Goal: Task Accomplishment & Management: Manage account settings

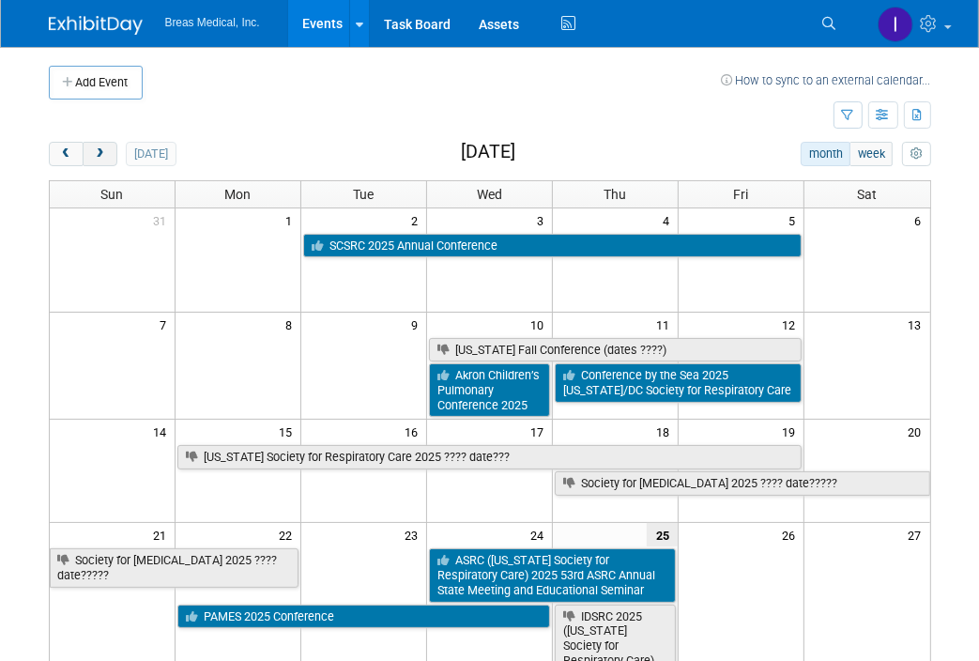
click at [102, 153] on span "next" at bounding box center [100, 154] width 14 height 12
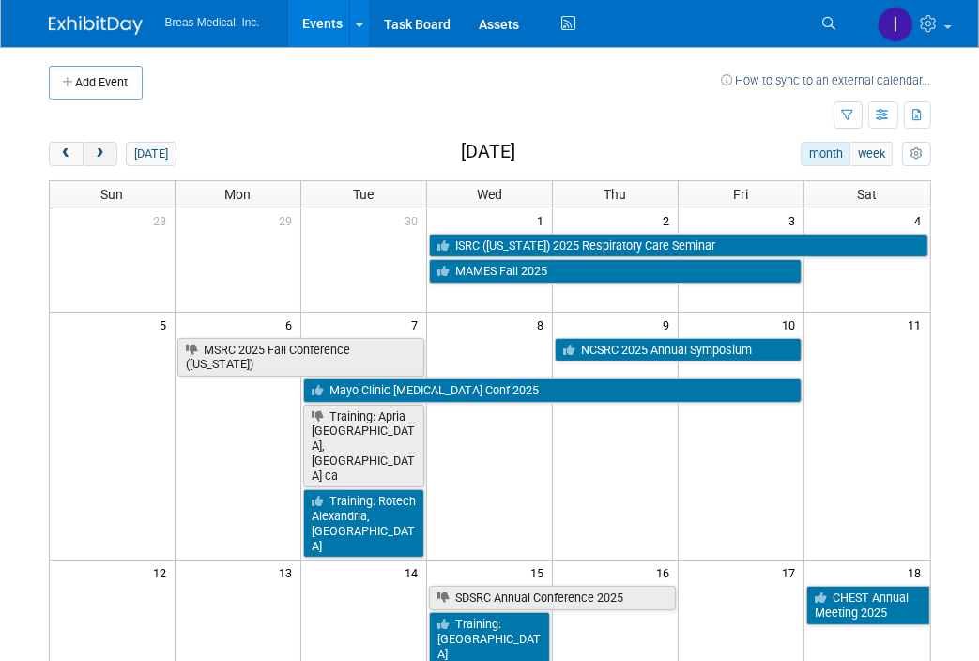
click at [108, 157] on button "next" at bounding box center [100, 154] width 35 height 24
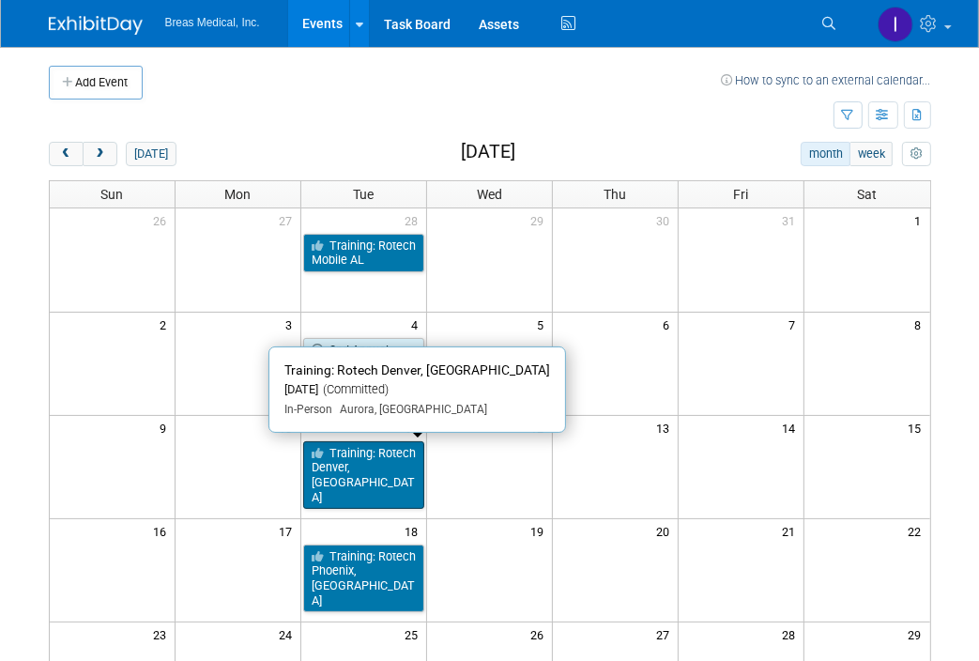
click at [391, 459] on link "Training: Rotech Denver, [GEOGRAPHIC_DATA]" at bounding box center [363, 475] width 121 height 69
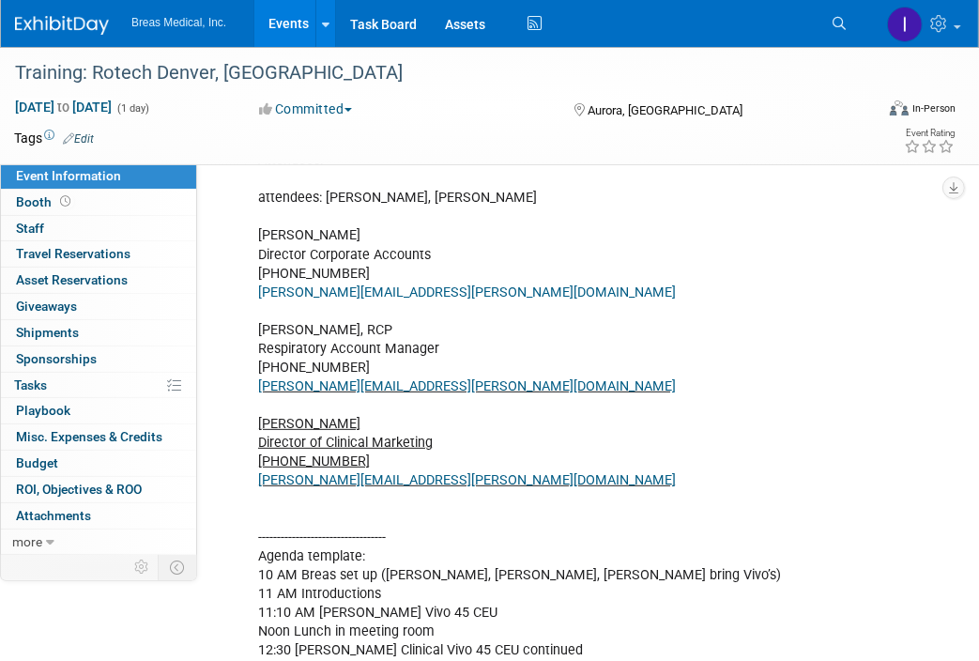
scroll to position [469, 0]
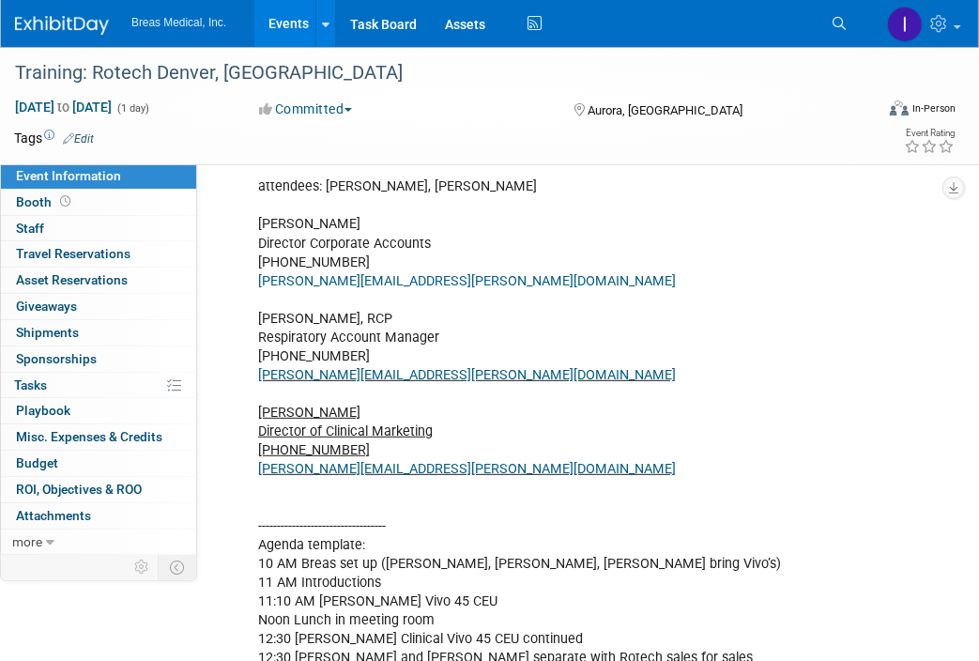
click at [339, 126] on link "Edit" at bounding box center [326, 119] width 31 height 13
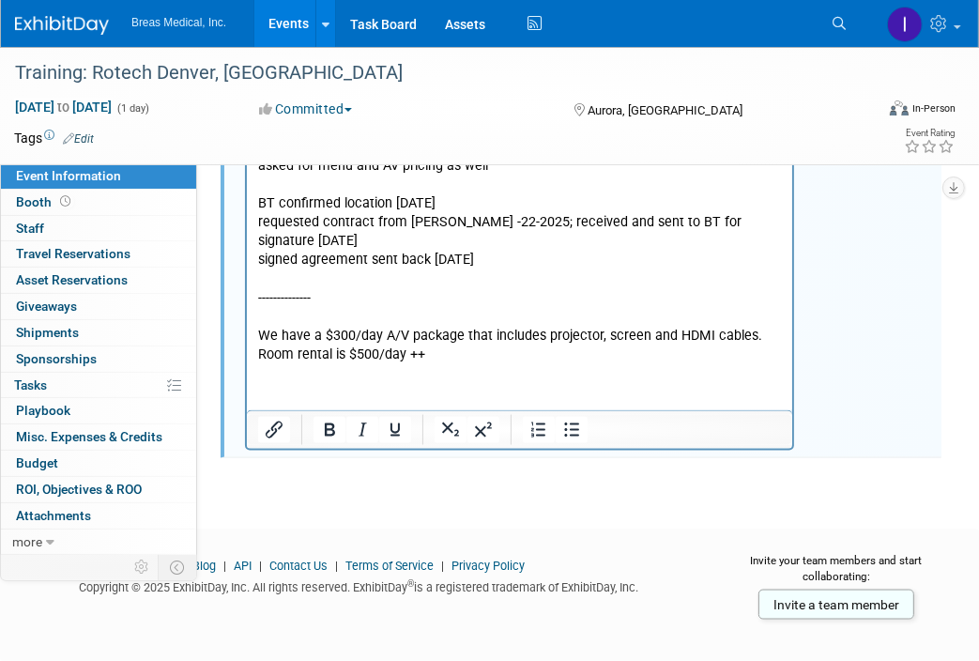
scroll to position [1689, 0]
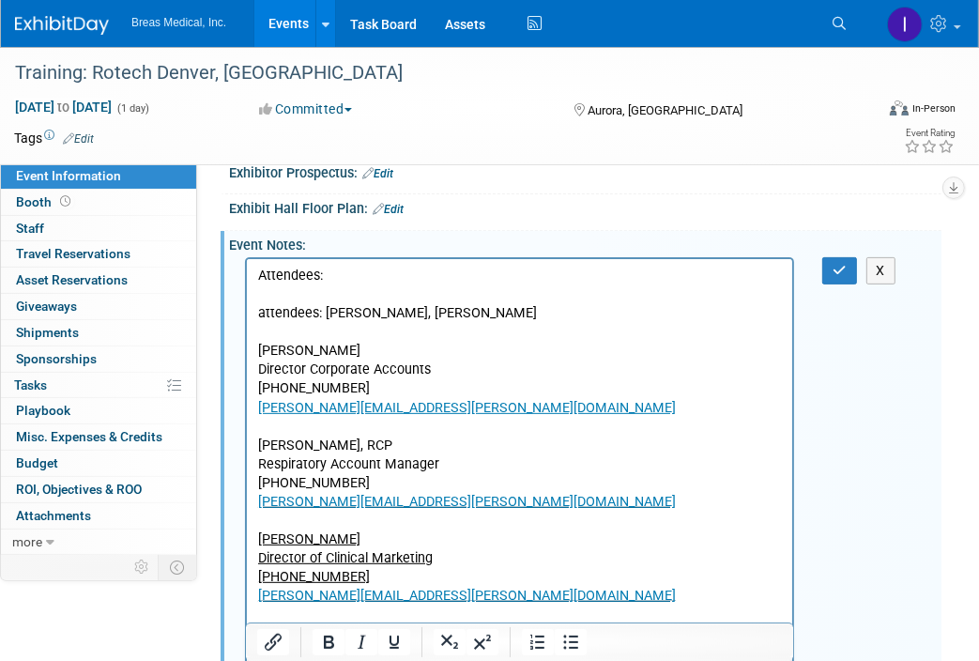
scroll to position [274, 0]
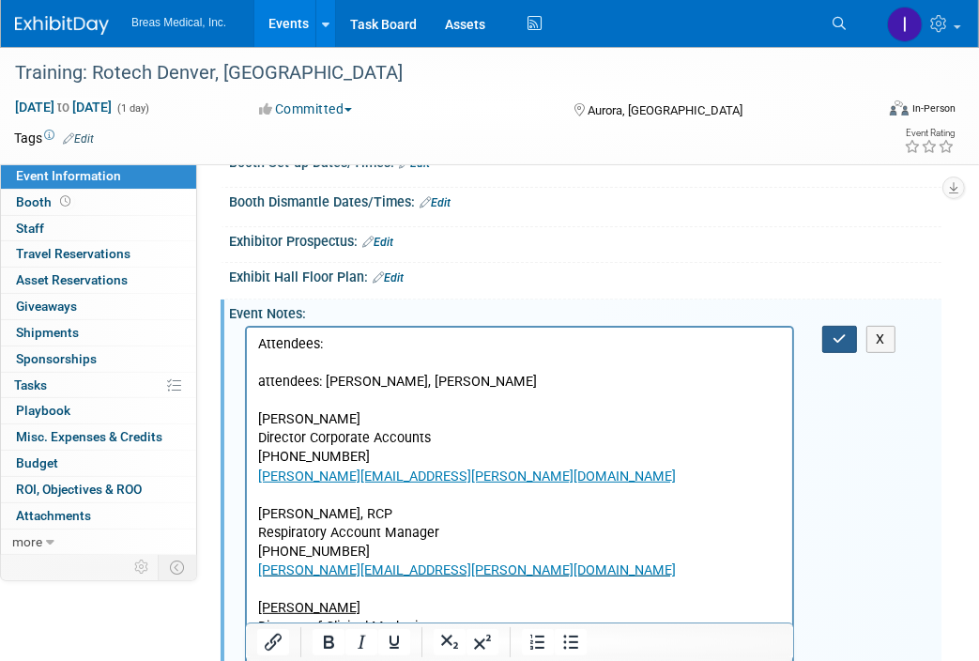
click at [836, 345] on icon "button" at bounding box center [839, 338] width 14 height 13
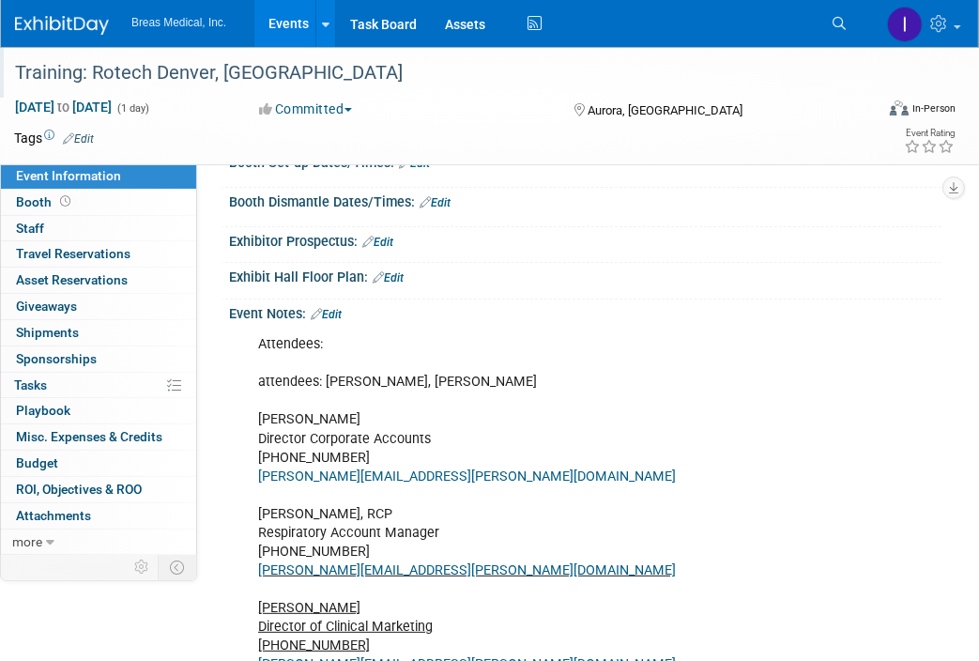
click at [446, 85] on div "Training: Rotech Denver, [GEOGRAPHIC_DATA]" at bounding box center [434, 73] width 853 height 34
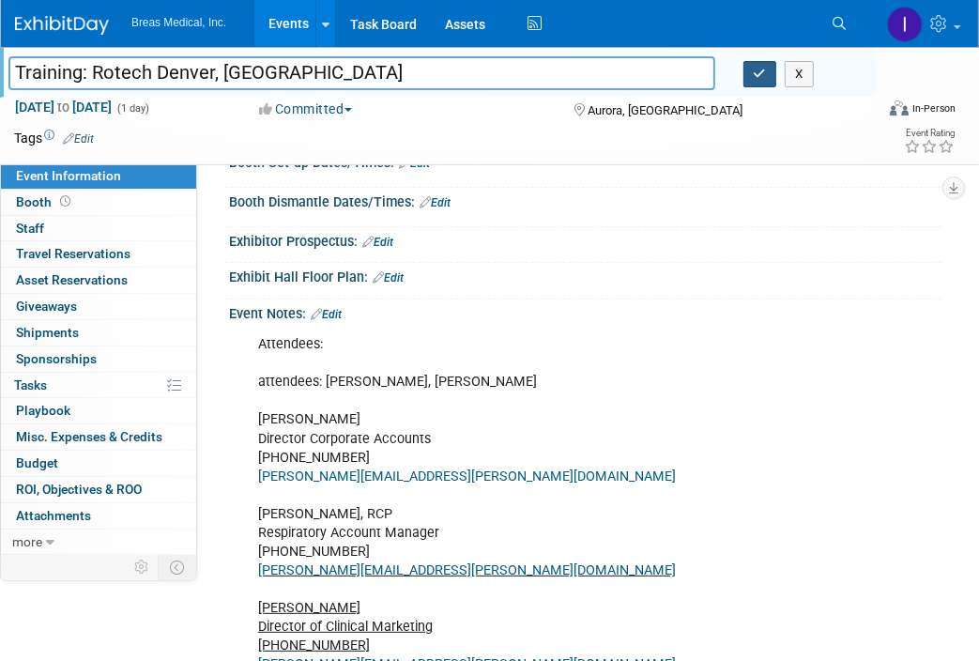
click at [760, 72] on icon "button" at bounding box center [760, 74] width 13 height 12
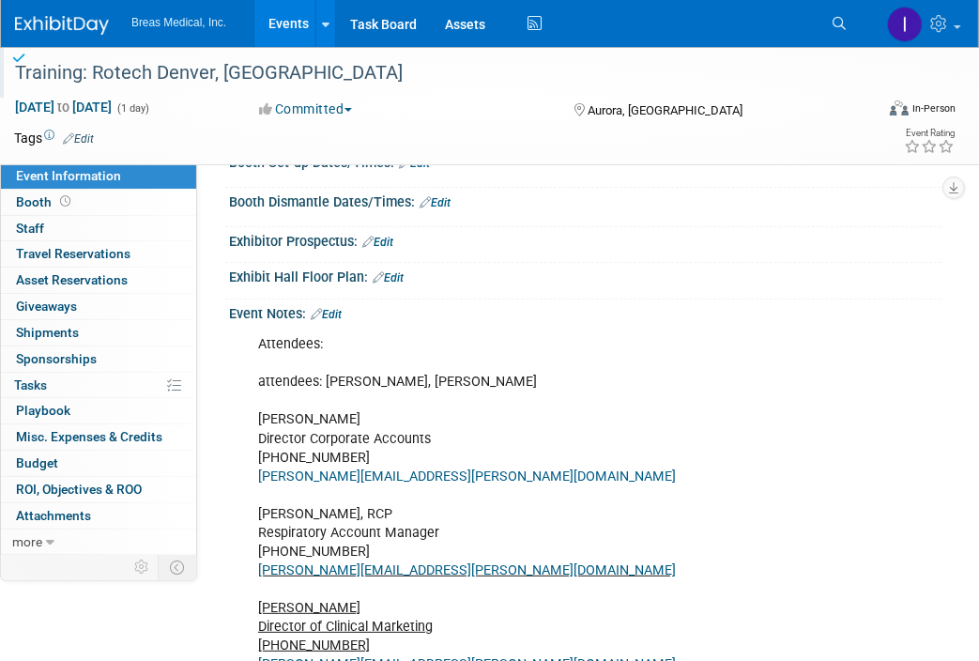
click at [281, 25] on link "Events" at bounding box center [288, 23] width 69 height 47
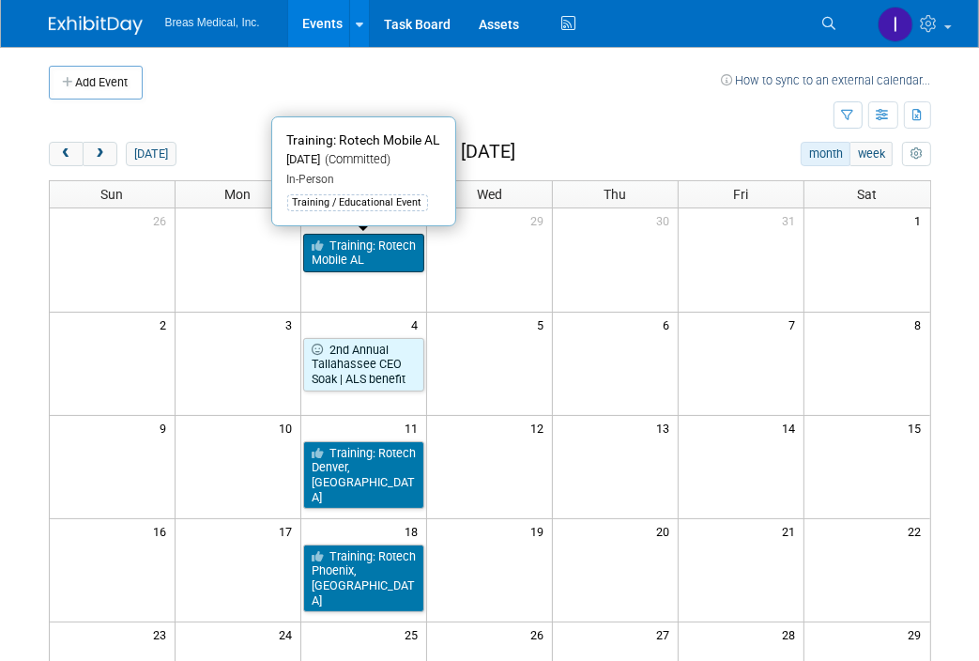
click at [359, 249] on link "Training: Rotech Mobile AL" at bounding box center [363, 253] width 121 height 38
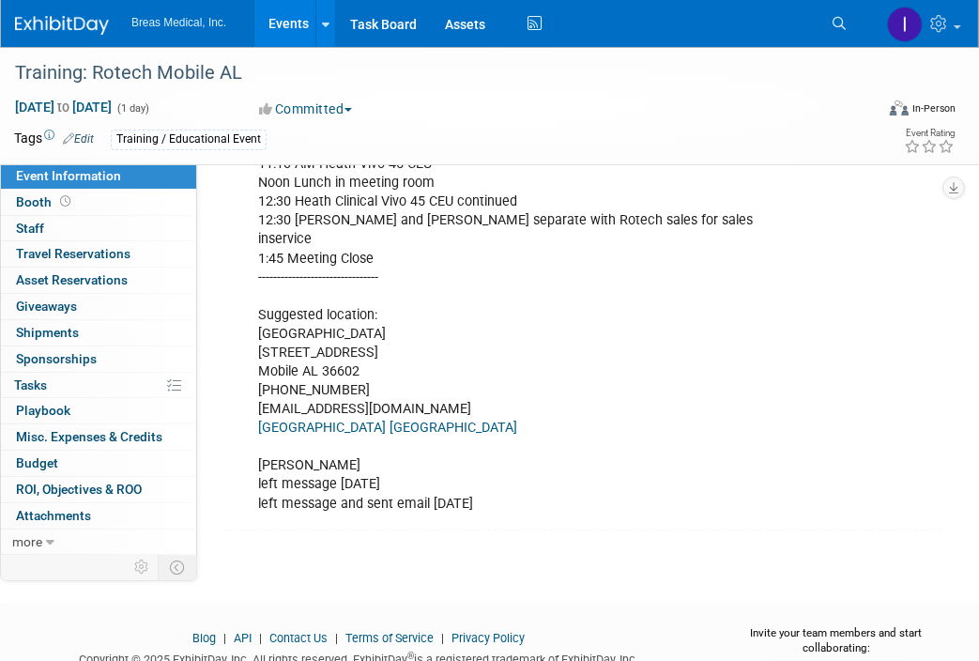
scroll to position [939, 0]
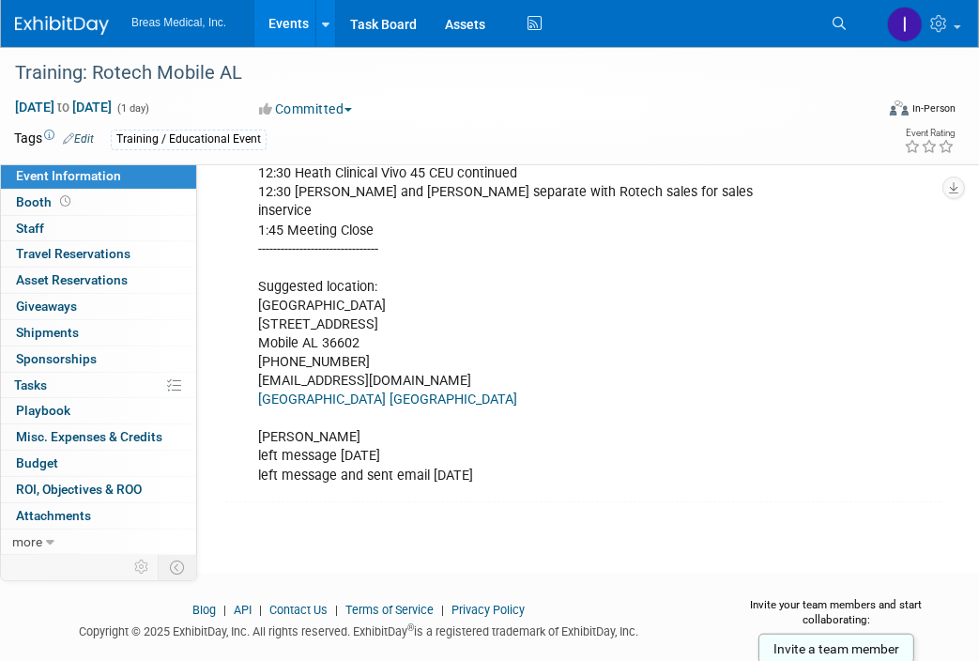
click at [804, 126] on div "Event Rating" at bounding box center [876, 142] width 160 height 33
click at [34, 199] on span "Booth" at bounding box center [45, 201] width 58 height 15
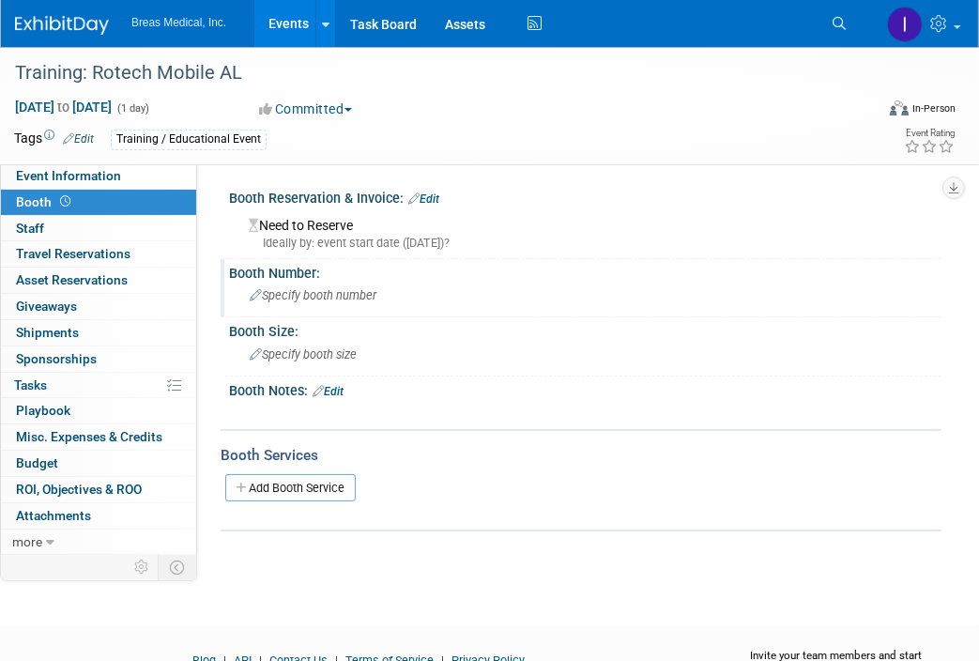
click at [338, 297] on span "Specify booth number" at bounding box center [313, 295] width 127 height 14
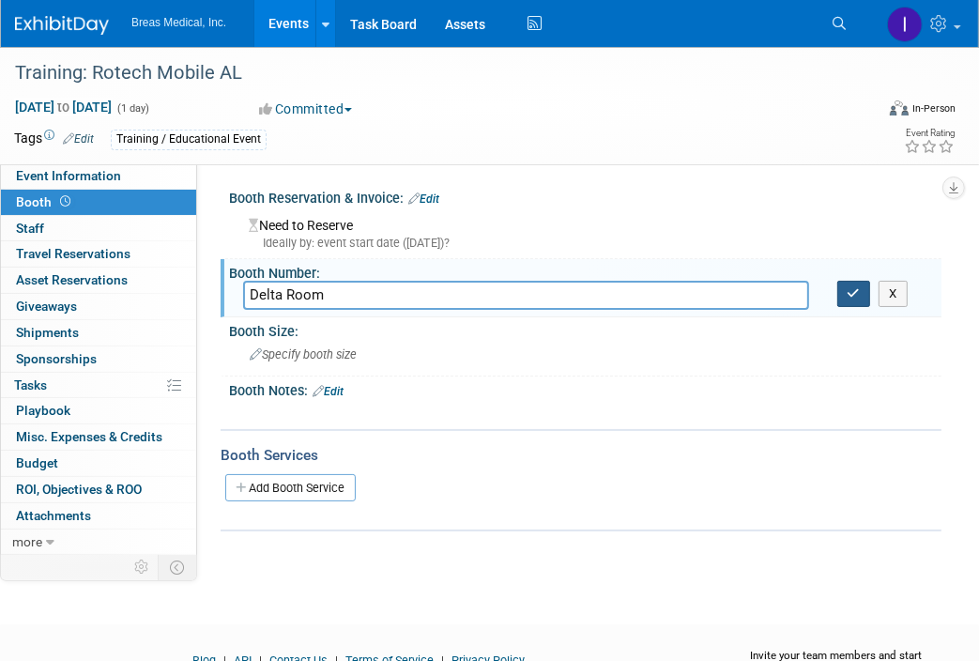
type input "Delta Room"
click at [845, 299] on button "button" at bounding box center [854, 294] width 34 height 26
